Goal: Task Accomplishment & Management: Manage account settings

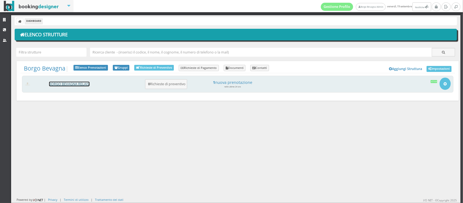
click at [61, 85] on link "BORGO BEVAGNA RELAIS" at bounding box center [69, 84] width 40 height 5
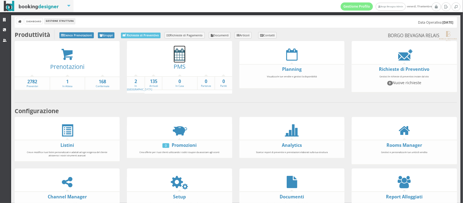
click at [176, 55] on icon at bounding box center [179, 54] width 11 height 12
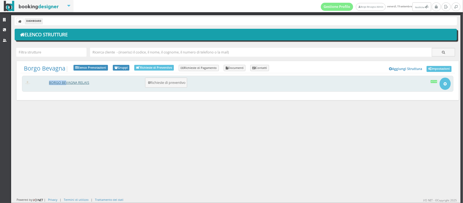
drag, startPoint x: 72, startPoint y: 79, endPoint x: 66, endPoint y: 81, distance: 6.6
click at [66, 81] on div "BORGO BEVAGNA RELAIS 0 Richieste di preventivo Apri Setup e Impostazioni Attiva" at bounding box center [238, 84] width 432 height 16
click at [66, 81] on link "BORGO BEVAGNA RELAIS" at bounding box center [69, 82] width 40 height 5
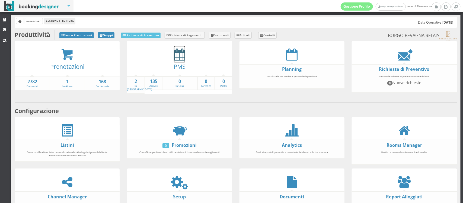
click at [179, 52] on icon at bounding box center [179, 54] width 11 height 12
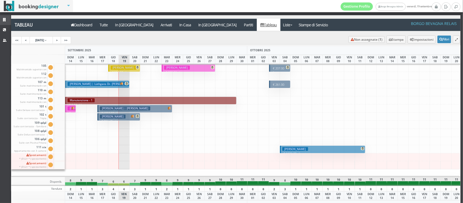
click at [4, 19] on icon at bounding box center [5, 20] width 4 height 4
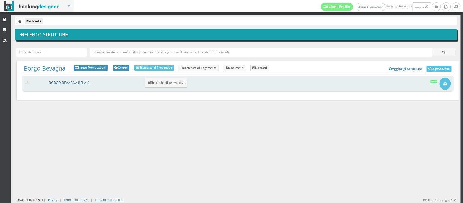
click at [69, 84] on link "BORGO BEVAGNA RELAIS" at bounding box center [69, 82] width 40 height 5
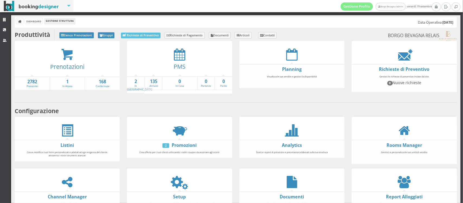
click at [62, 22] on li "Gestione Struttura" at bounding box center [60, 21] width 30 height 6
click at [19, 22] on icon at bounding box center [20, 22] width 4 height 4
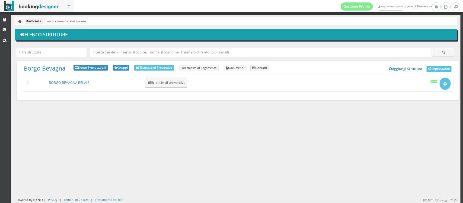
click at [126, 57] on div at bounding box center [272, 51] width 369 height 15
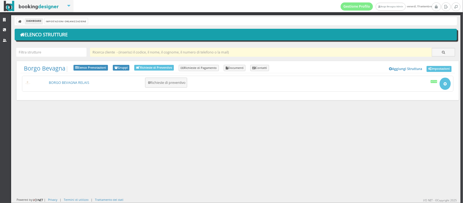
click at [126, 54] on input "text" at bounding box center [261, 52] width 342 height 9
type input "f"
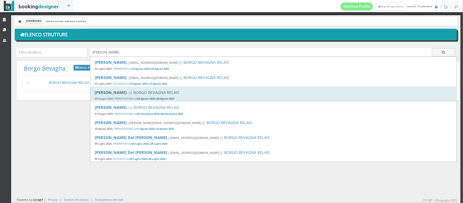
type input "[PERSON_NAME]"
click at [120, 94] on b "[PERSON_NAME]" at bounding box center [111, 92] width 32 height 5
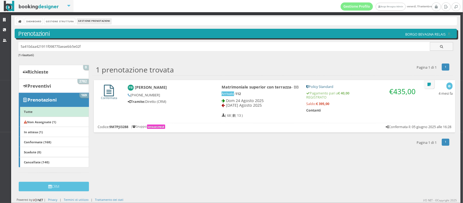
click at [108, 90] on icon at bounding box center [109, 91] width 10 height 12
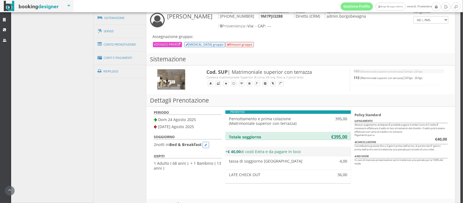
scroll to position [220, 0]
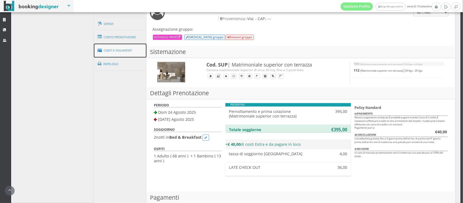
click at [119, 54] on link "Conti e Pagamenti" at bounding box center [120, 51] width 53 height 14
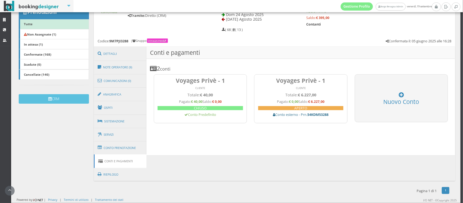
scroll to position [103, 0]
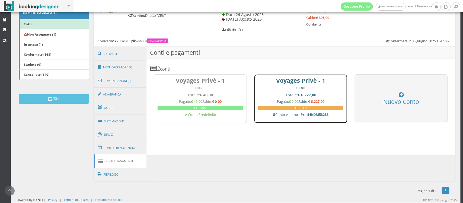
click at [275, 93] on h4 "Totale: € 6.227,00" at bounding box center [300, 95] width 85 height 5
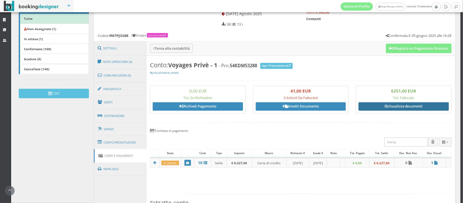
click at [385, 108] on icon at bounding box center [386, 107] width 3 height 4
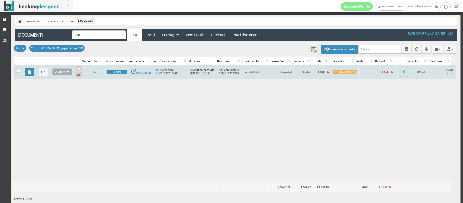
click at [65, 72] on button "Modifica" at bounding box center [61, 71] width 19 height 7
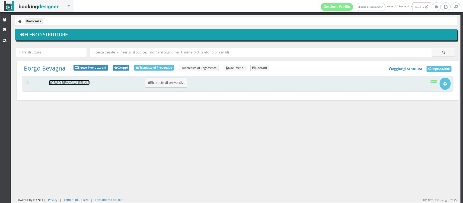
click at [66, 83] on link "BORGO BEVAGNA RELAIS" at bounding box center [69, 82] width 40 height 5
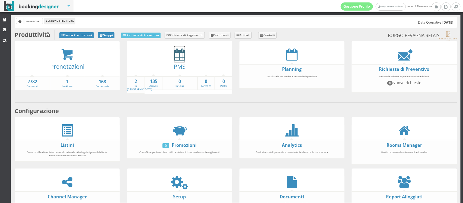
click at [174, 55] on icon at bounding box center [179, 54] width 11 height 12
